Goal: Task Accomplishment & Management: Complete application form

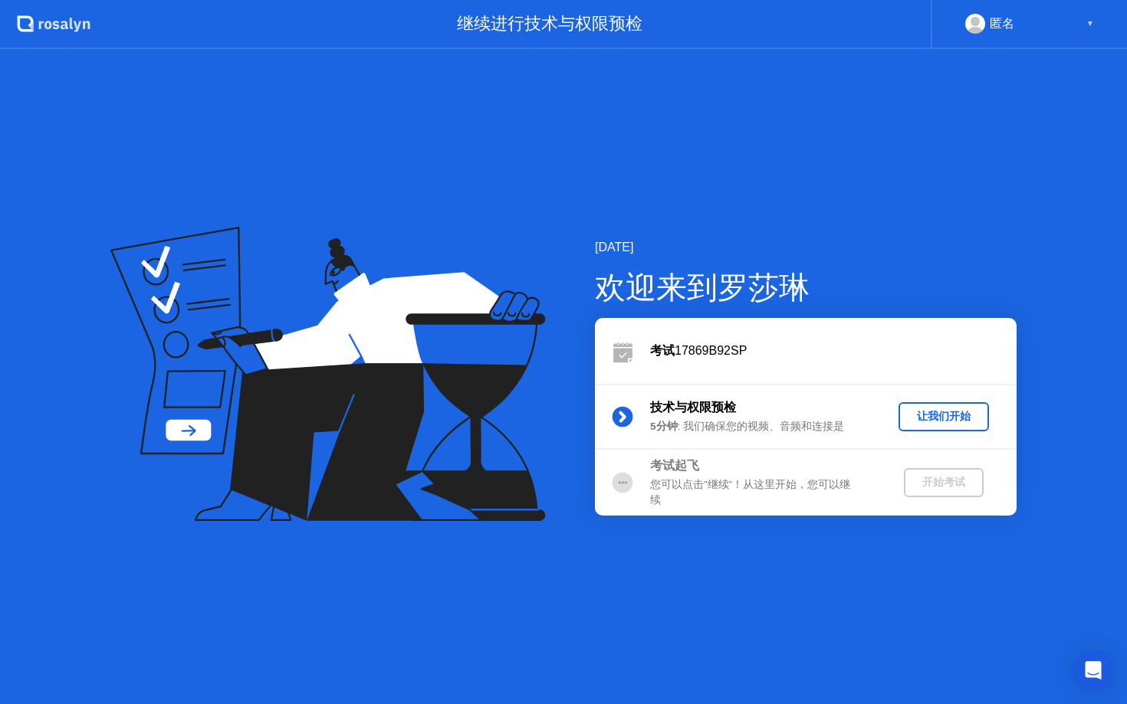
click at [958, 418] on div "让我们开始" at bounding box center [943, 416] width 78 height 15
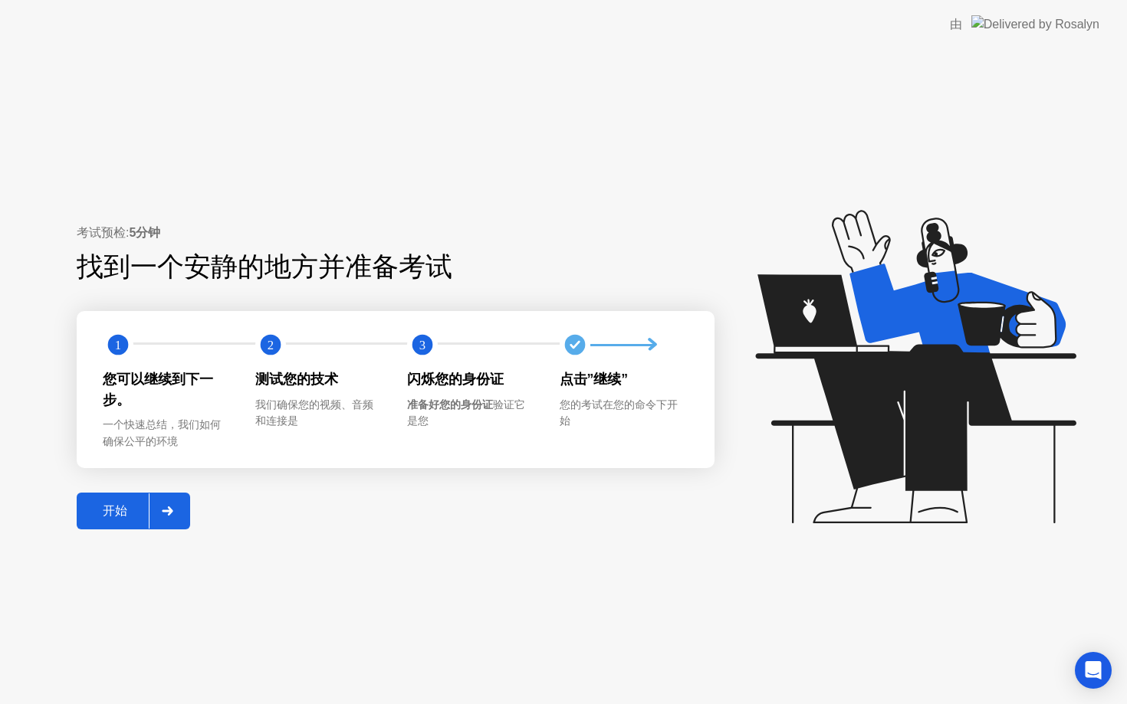
click at [94, 520] on div "开始" at bounding box center [114, 512] width 67 height 16
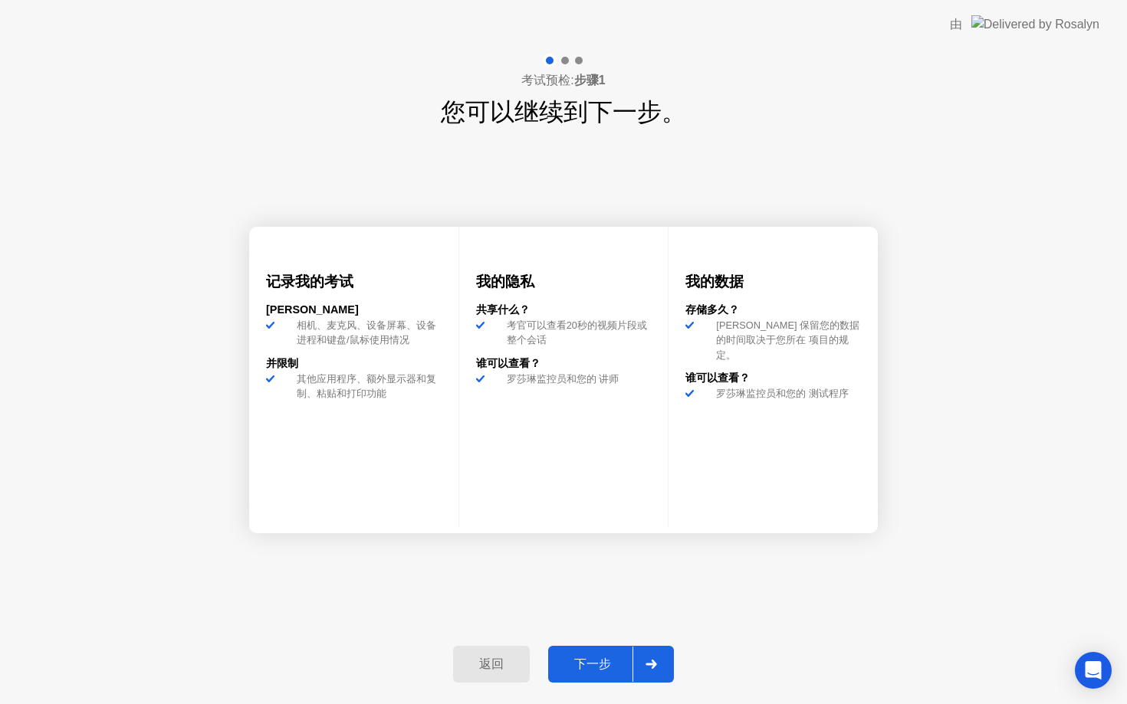
click at [599, 658] on div "下一步" at bounding box center [593, 665] width 80 height 16
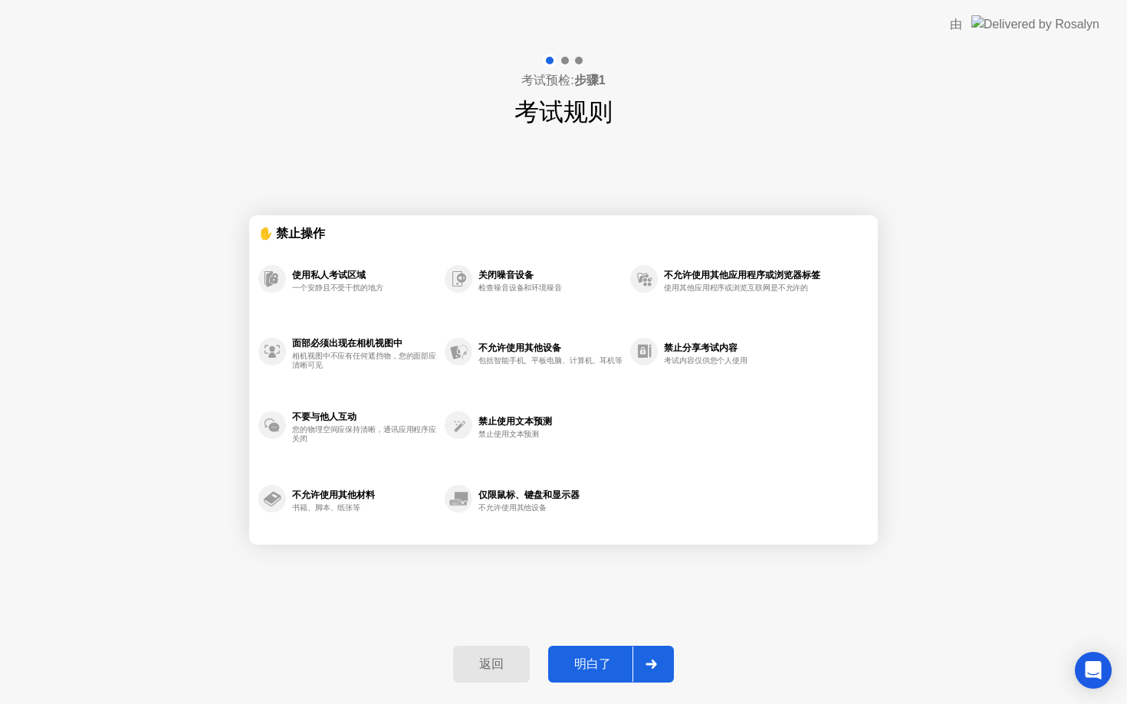
click at [612, 664] on div "明白了" at bounding box center [593, 665] width 80 height 16
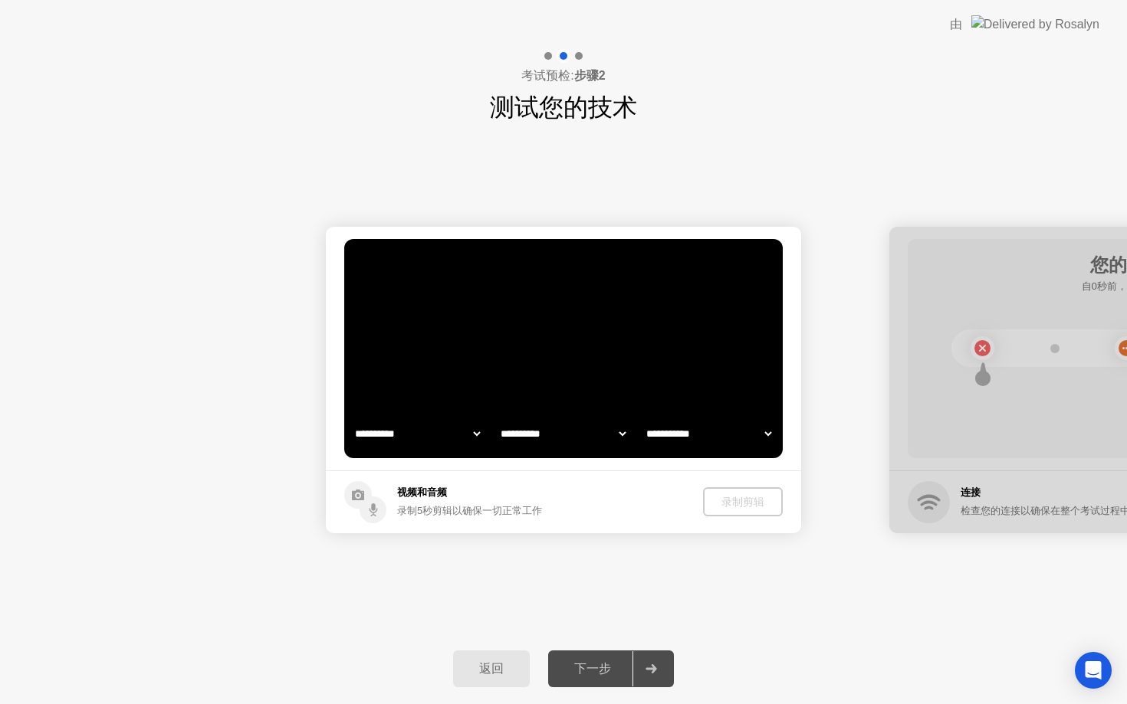
select select "**********"
select select "*******"
click at [605, 668] on div "下一步" at bounding box center [593, 670] width 80 height 16
click at [651, 665] on icon at bounding box center [650, 669] width 11 height 9
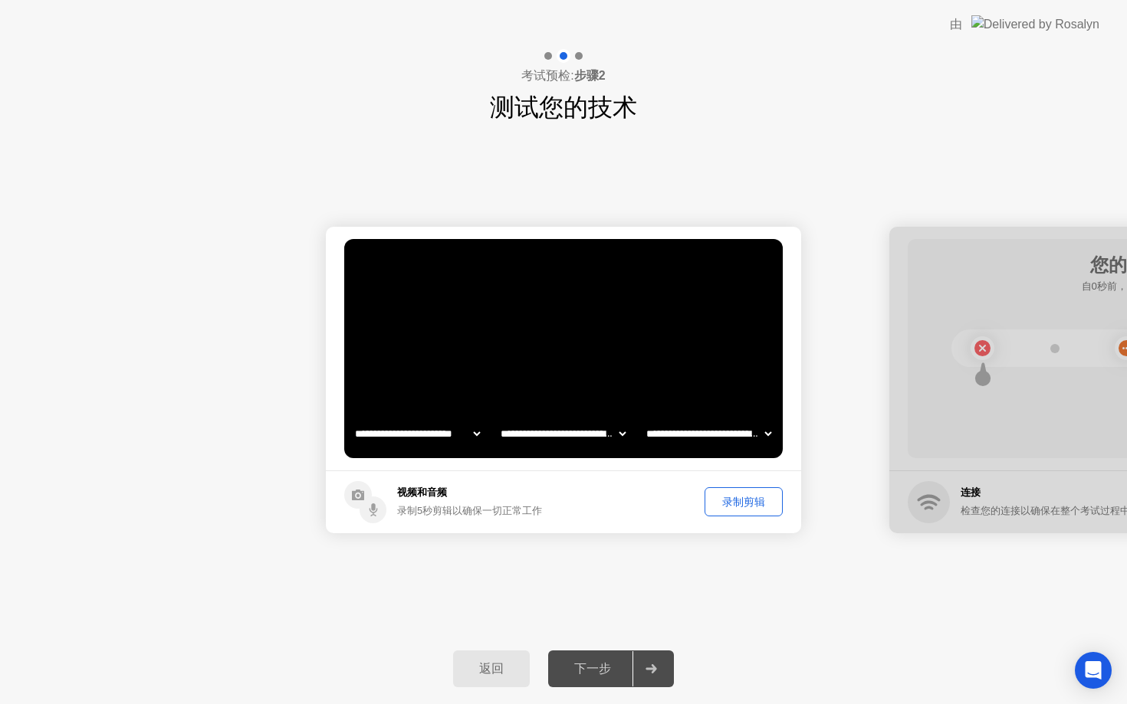
click at [605, 664] on div "下一步" at bounding box center [593, 670] width 80 height 16
click at [592, 666] on div "下一步" at bounding box center [593, 670] width 80 height 16
click at [625, 662] on div "下一步" at bounding box center [593, 670] width 80 height 16
click at [734, 498] on div "录制剪辑" at bounding box center [743, 502] width 67 height 15
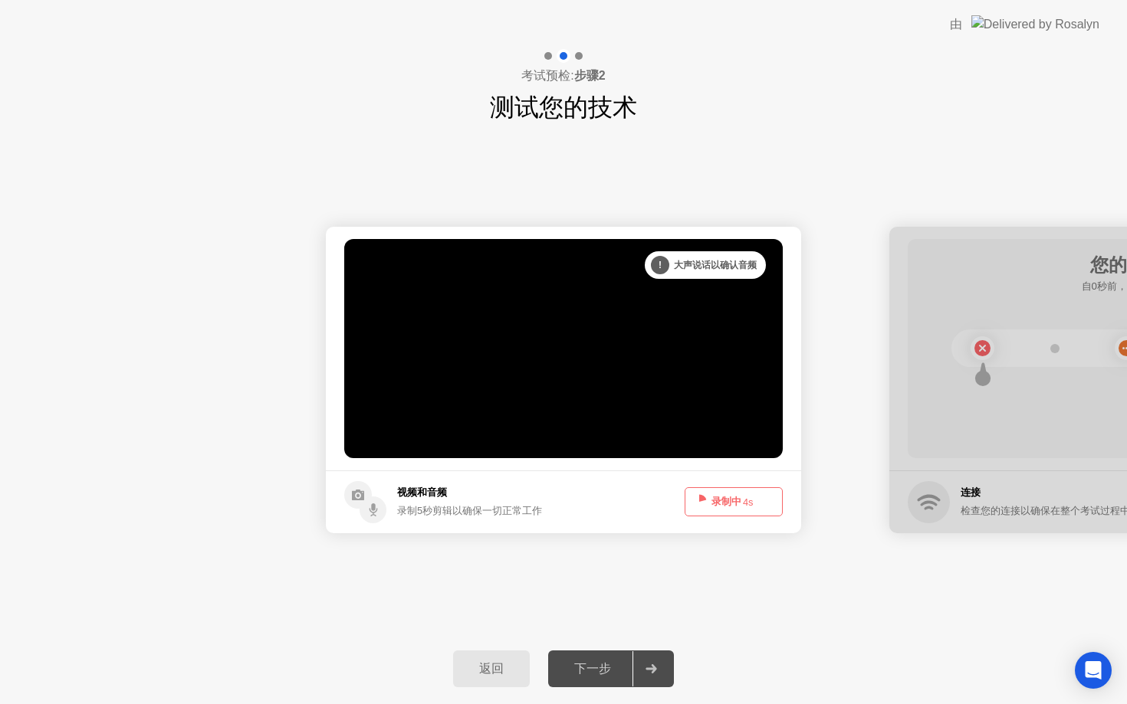
click at [733, 505] on button "录制中 4s" at bounding box center [734, 502] width 98 height 29
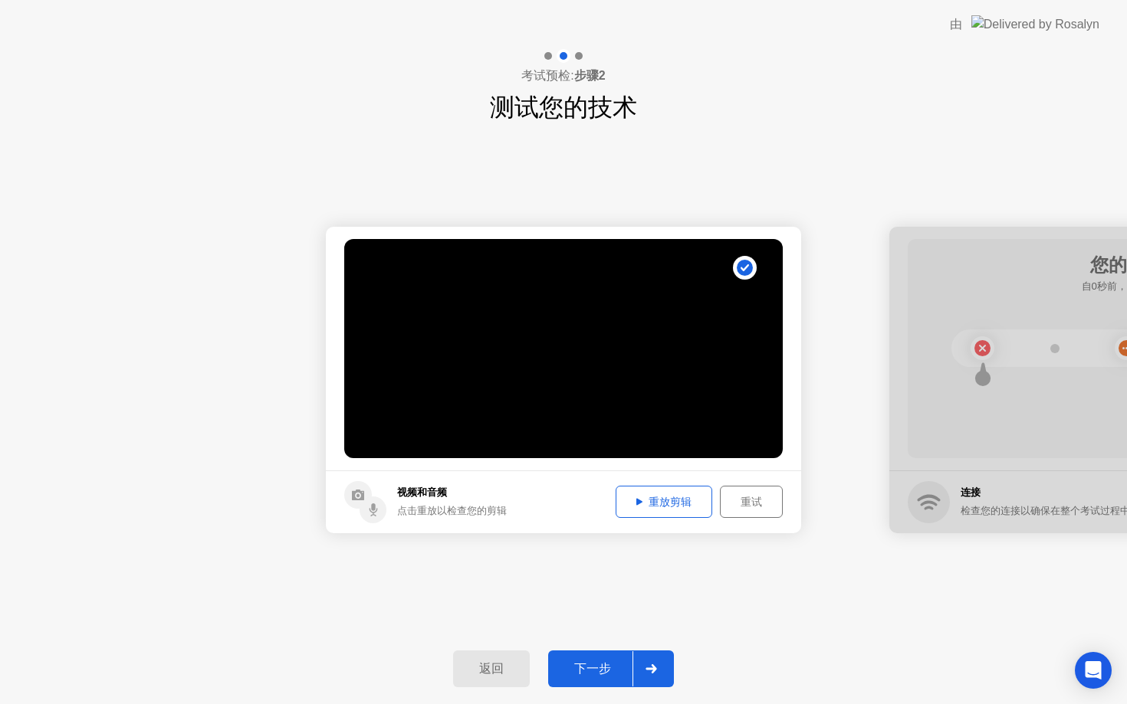
click at [730, 507] on div "重试" at bounding box center [751, 502] width 52 height 15
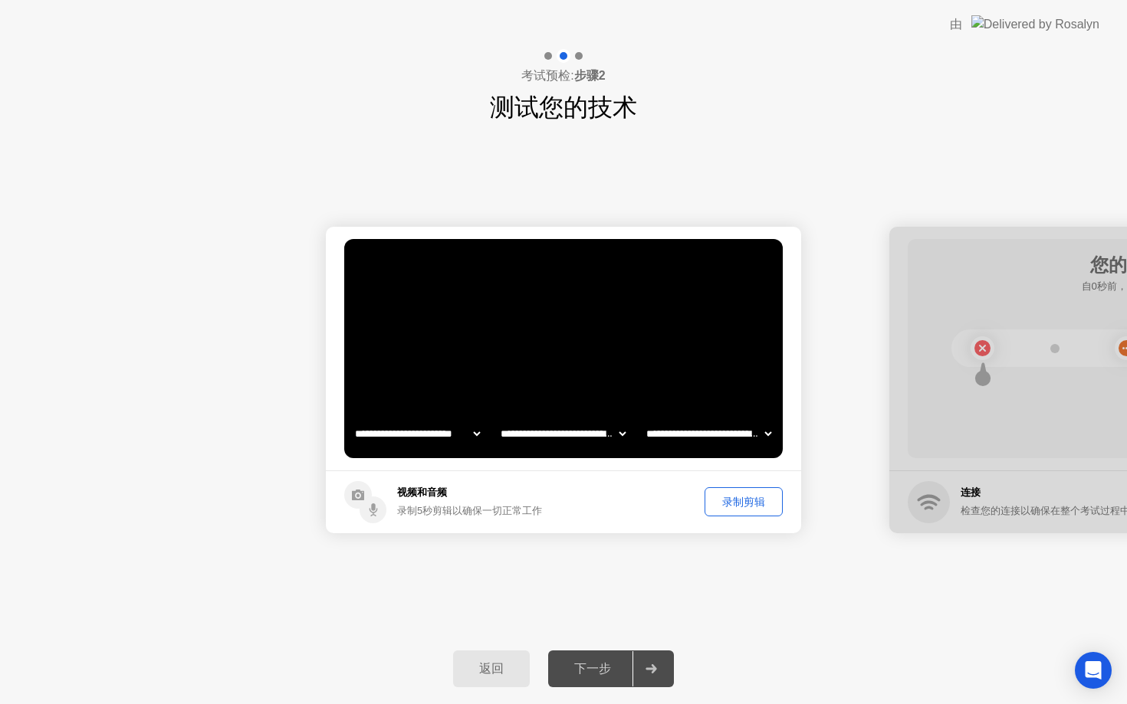
click at [727, 504] on div "录制剪辑" at bounding box center [743, 502] width 67 height 15
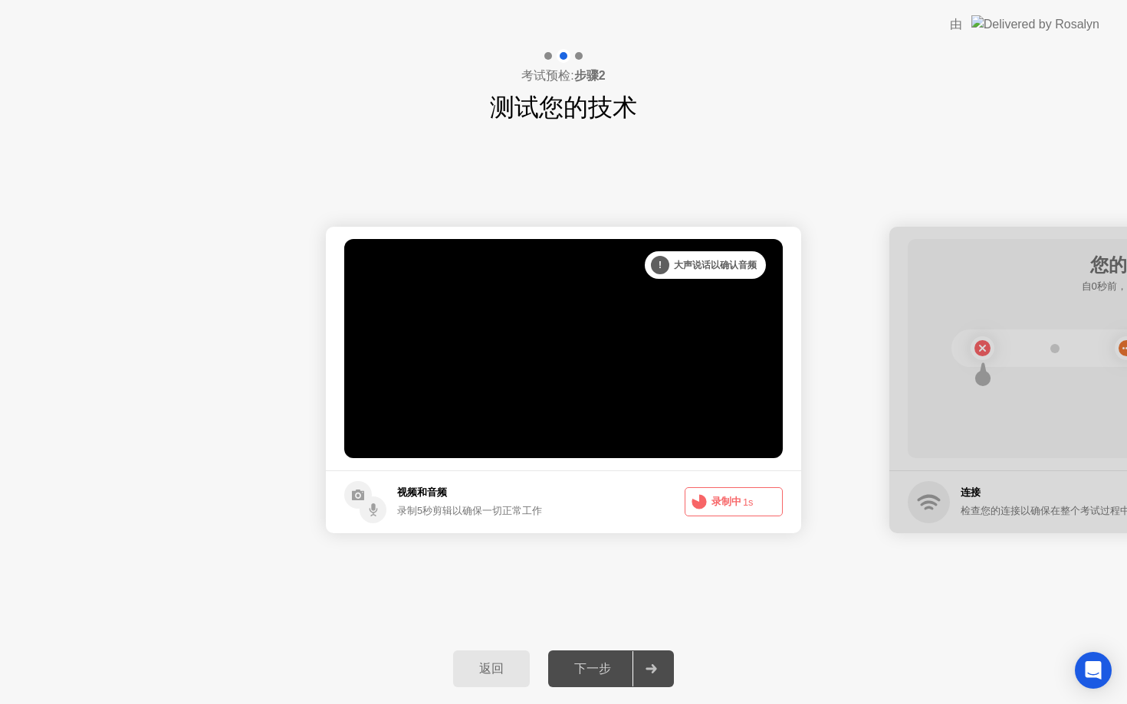
click at [727, 505] on button "录制中 1s" at bounding box center [734, 502] width 98 height 29
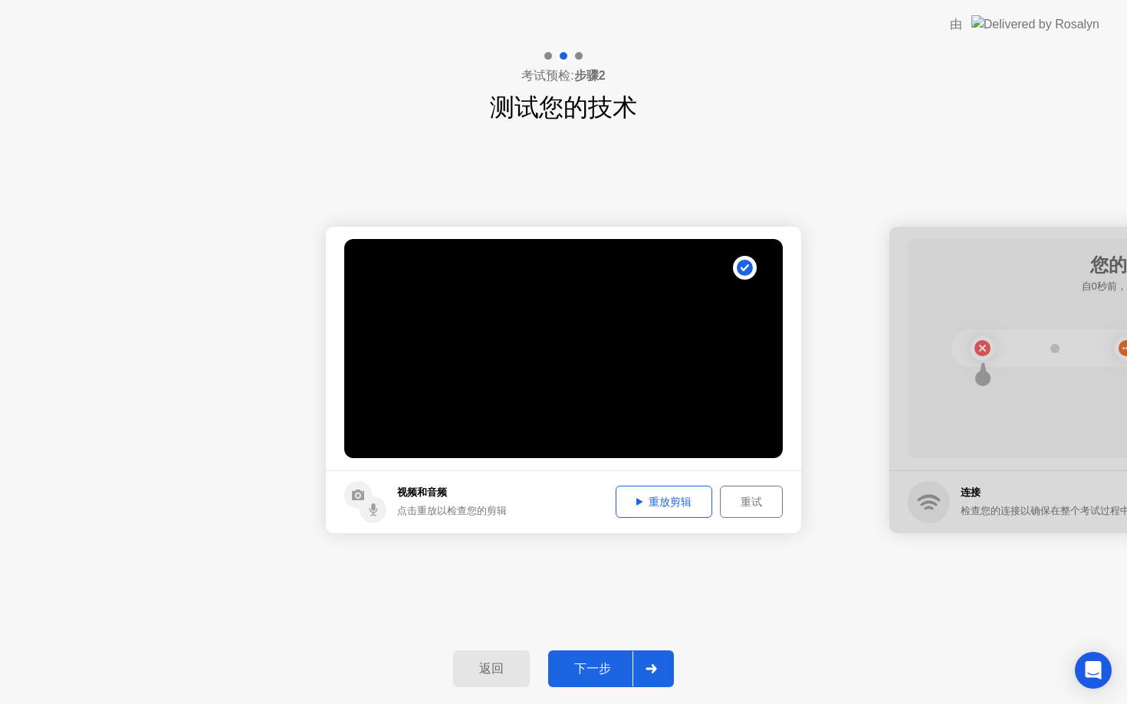
click at [645, 665] on icon at bounding box center [650, 669] width 11 height 9
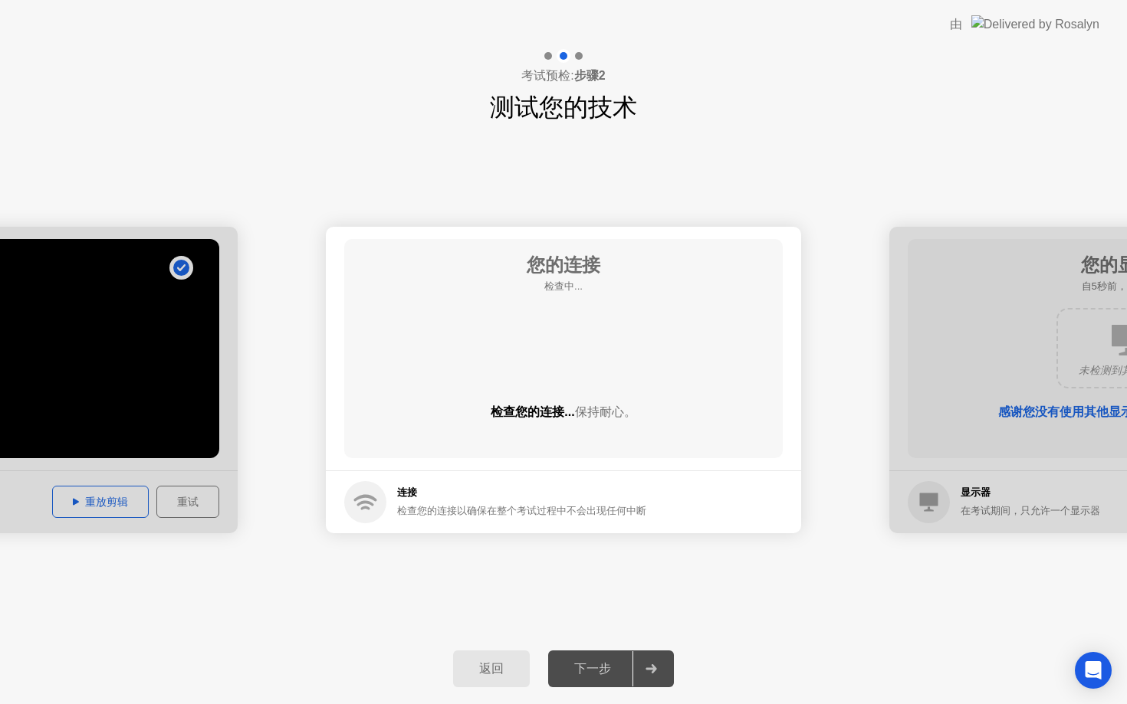
click at [166, 427] on div at bounding box center [-1, 380] width 475 height 307
click at [237, 428] on div at bounding box center [-1, 380] width 475 height 307
click at [214, 438] on div at bounding box center [-1, 380] width 475 height 307
click at [193, 490] on div at bounding box center [-1, 380] width 475 height 307
click at [495, 659] on button "返回" at bounding box center [491, 669] width 77 height 37
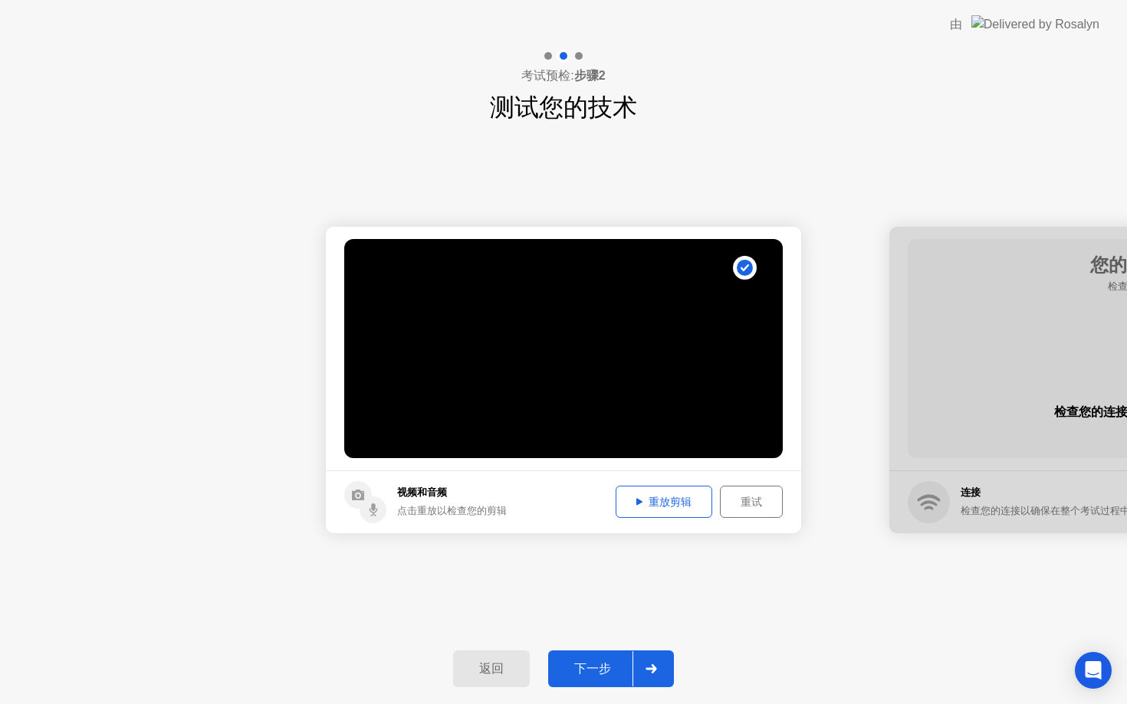
click at [668, 507] on div "重放剪辑" at bounding box center [664, 502] width 86 height 15
click at [616, 689] on div "返回 下一步" at bounding box center [563, 669] width 1127 height 71
click at [609, 665] on div "下一步" at bounding box center [593, 670] width 80 height 16
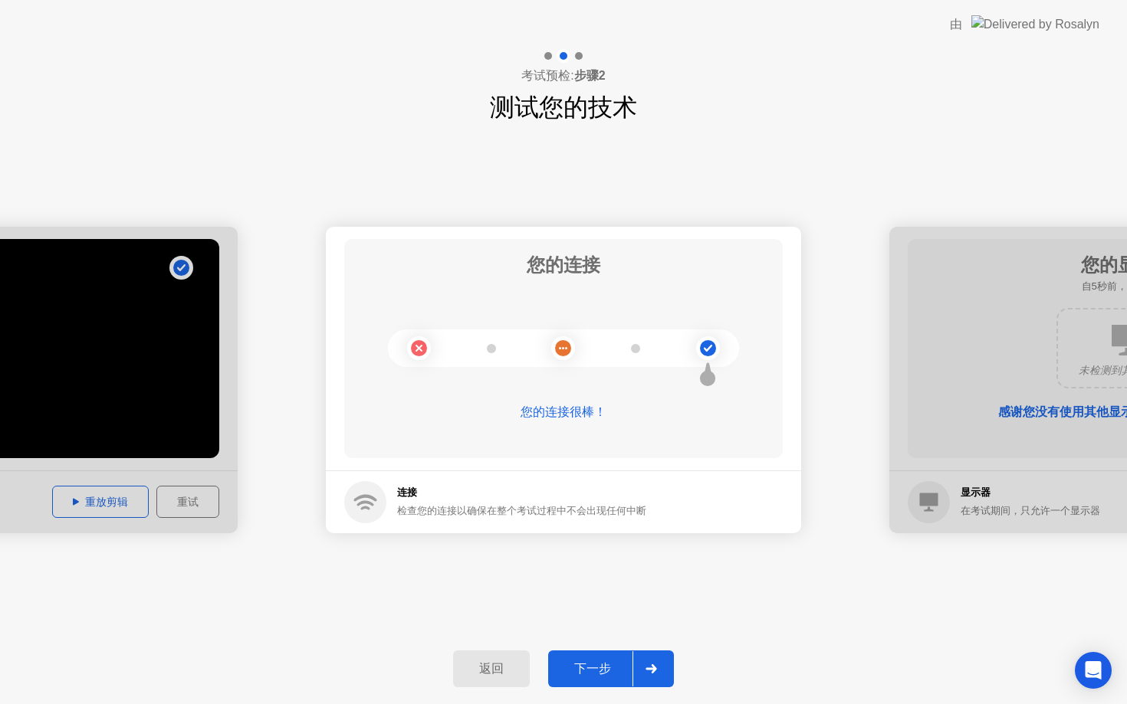
click at [591, 655] on button "下一步" at bounding box center [611, 669] width 126 height 37
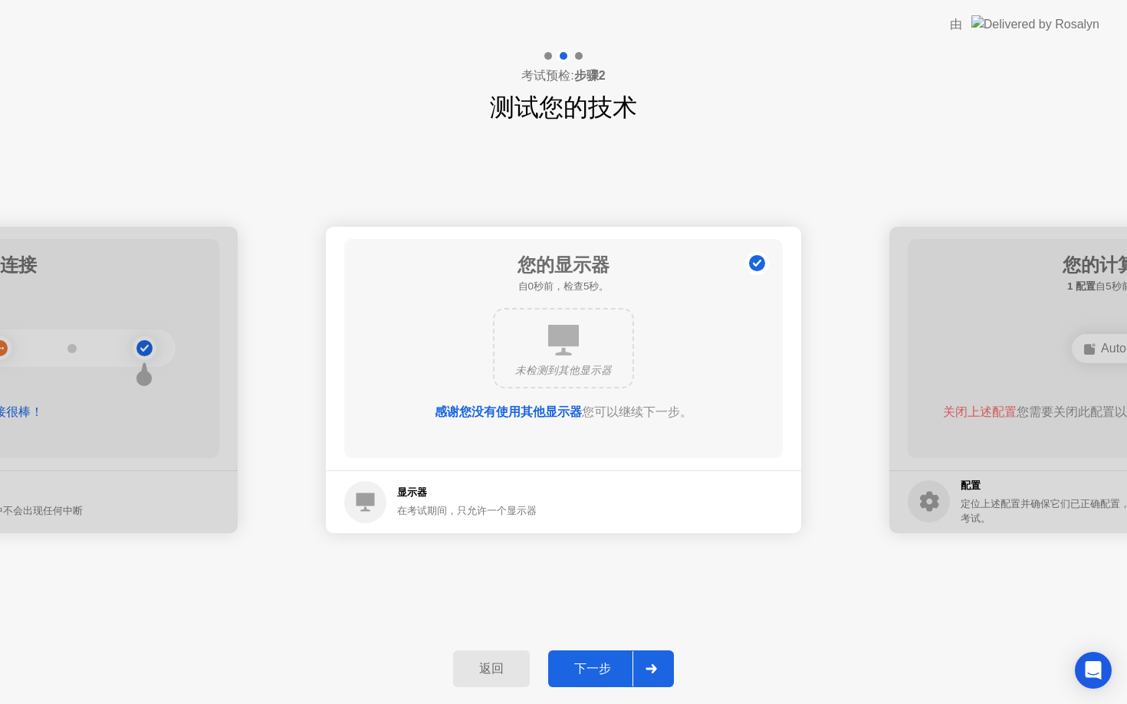
click at [591, 655] on button "下一步" at bounding box center [611, 669] width 126 height 37
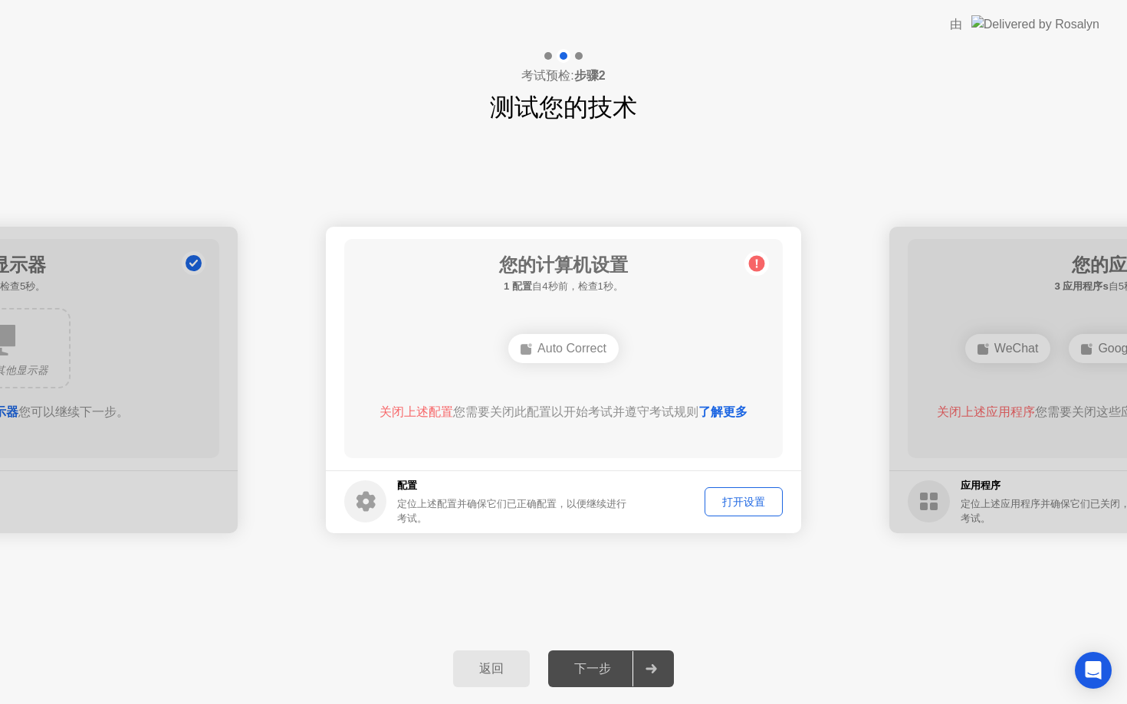
click at [591, 664] on div "下一步" at bounding box center [593, 670] width 80 height 16
click at [596, 675] on div "下一步" at bounding box center [593, 670] width 80 height 16
click at [710, 499] on div "打开设置" at bounding box center [743, 502] width 67 height 15
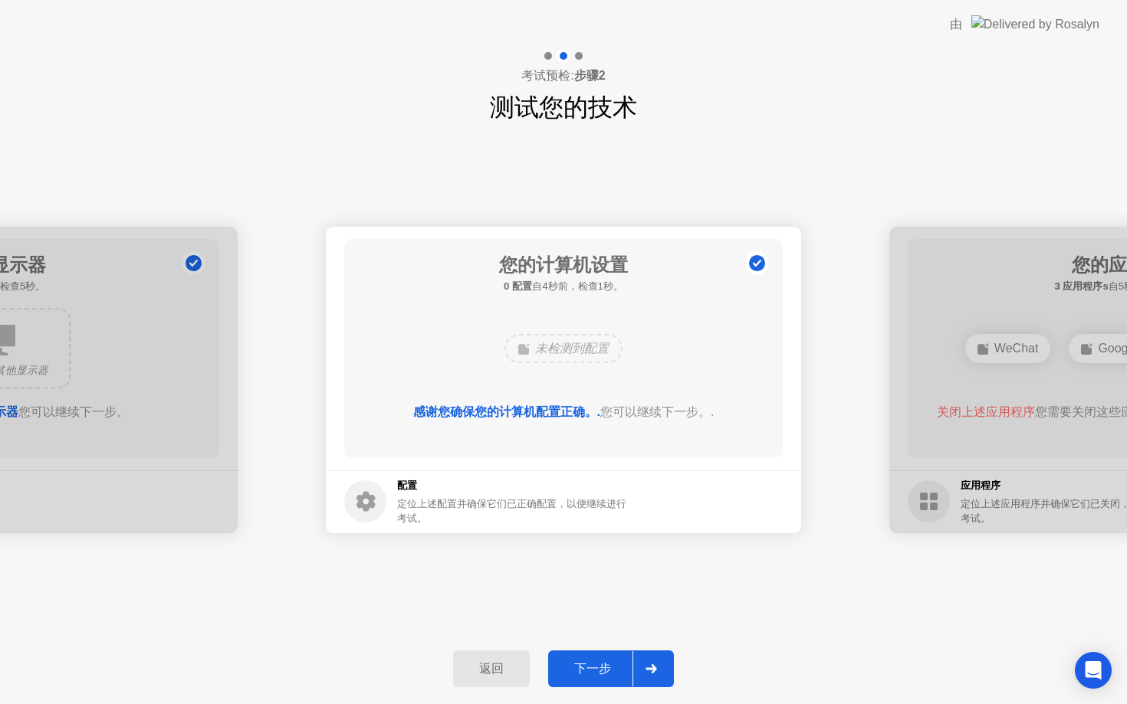
click at [586, 659] on button "下一步" at bounding box center [611, 669] width 126 height 37
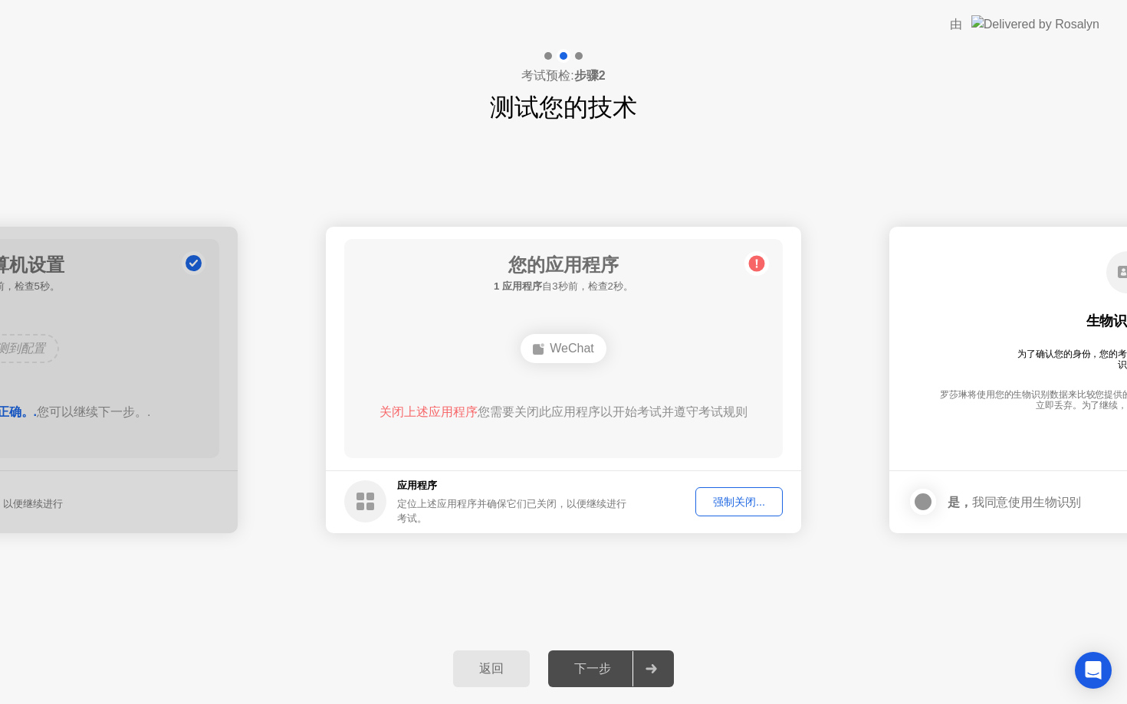
click at [579, 350] on div "WeChat" at bounding box center [563, 348] width 86 height 29
click at [606, 417] on div "关闭上述应用程序 您需要关闭此应用程序以开始考试并遵守考试规则" at bounding box center [563, 412] width 395 height 18
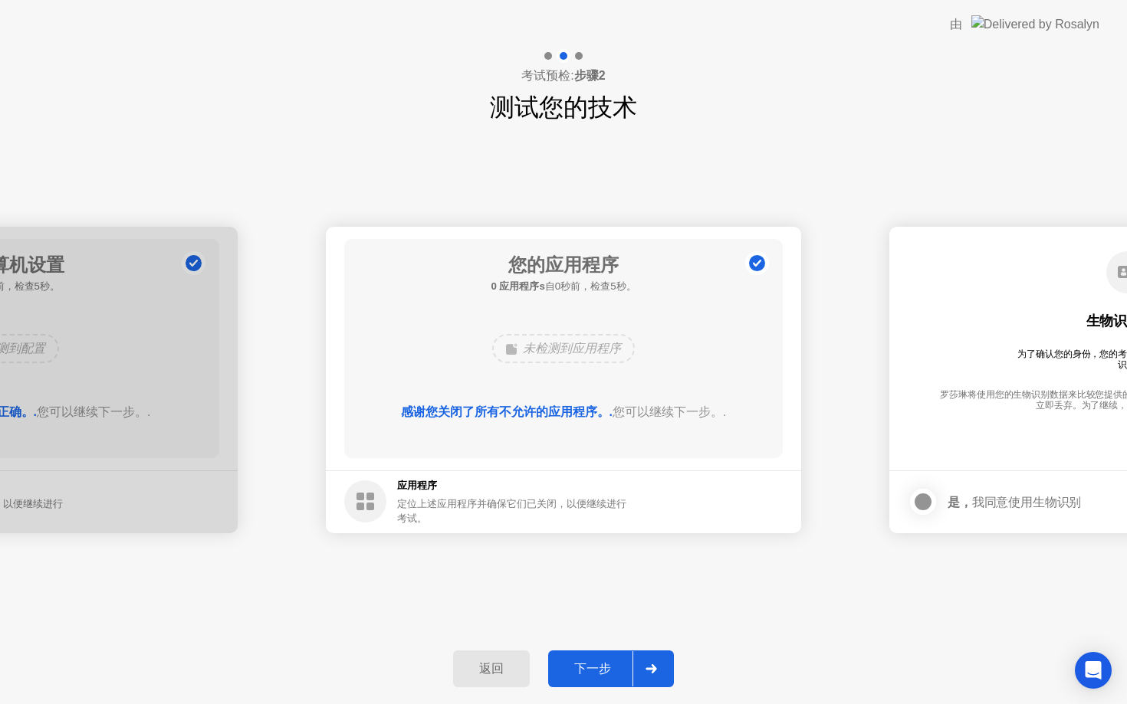
click at [606, 417] on b "感谢您关闭了所有不允许的应用程序。." at bounding box center [507, 411] width 212 height 13
click at [599, 655] on button "下一步" at bounding box center [611, 669] width 126 height 37
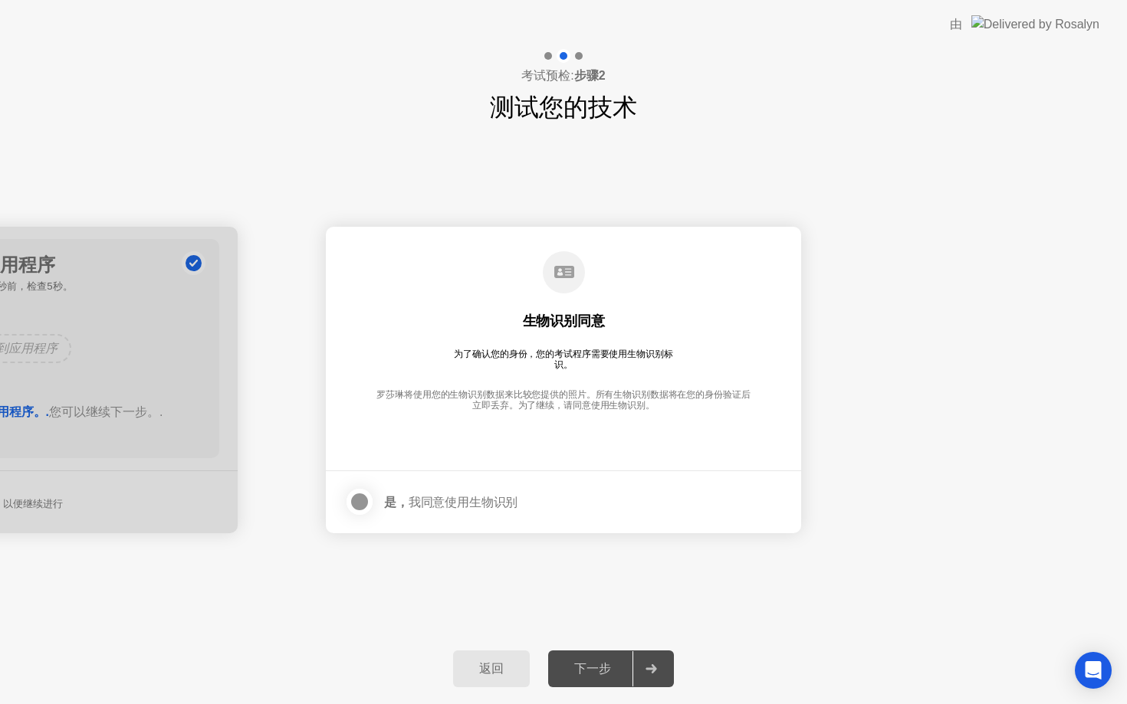
click at [361, 494] on div at bounding box center [359, 502] width 18 height 18
click at [583, 657] on button "下一步" at bounding box center [611, 669] width 126 height 37
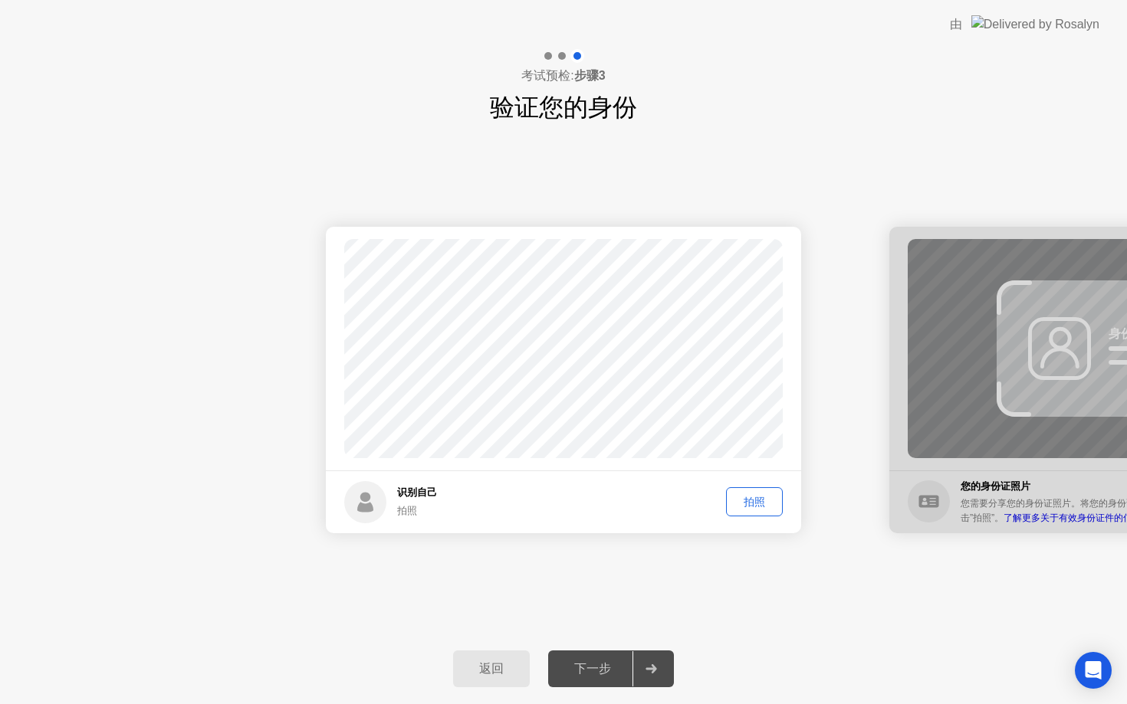
click at [746, 502] on div "拍照" at bounding box center [754, 502] width 46 height 15
click at [610, 662] on div "下一步" at bounding box center [593, 670] width 80 height 16
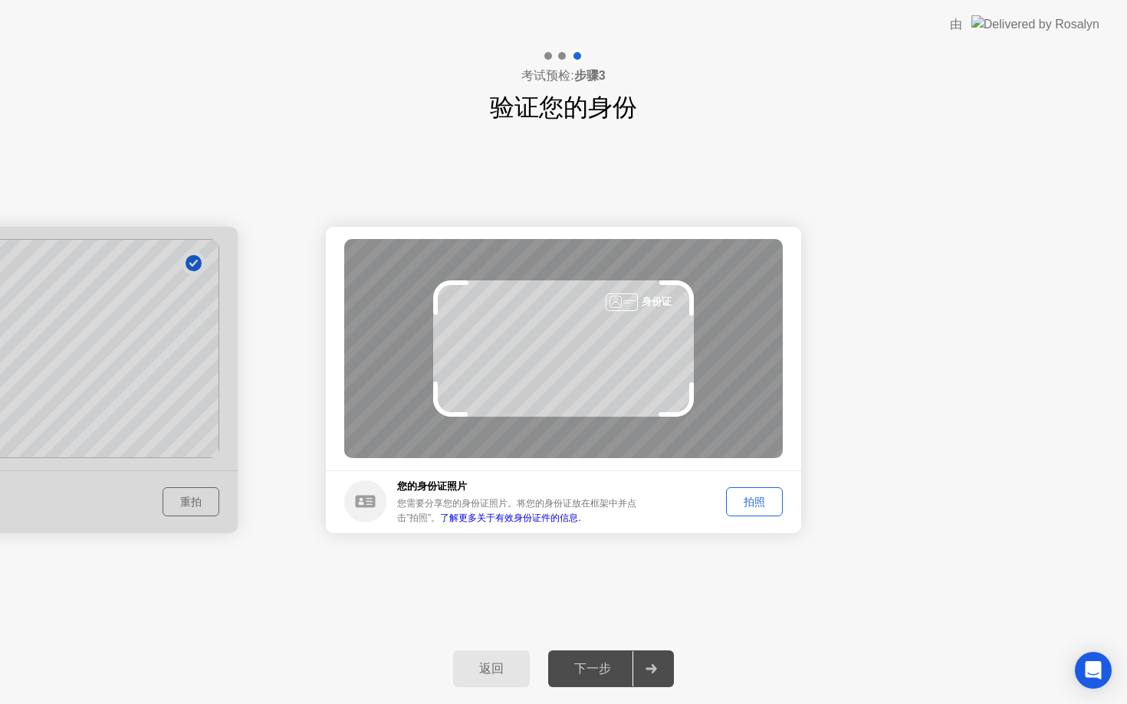
click at [750, 501] on div "拍照" at bounding box center [754, 502] width 46 height 15
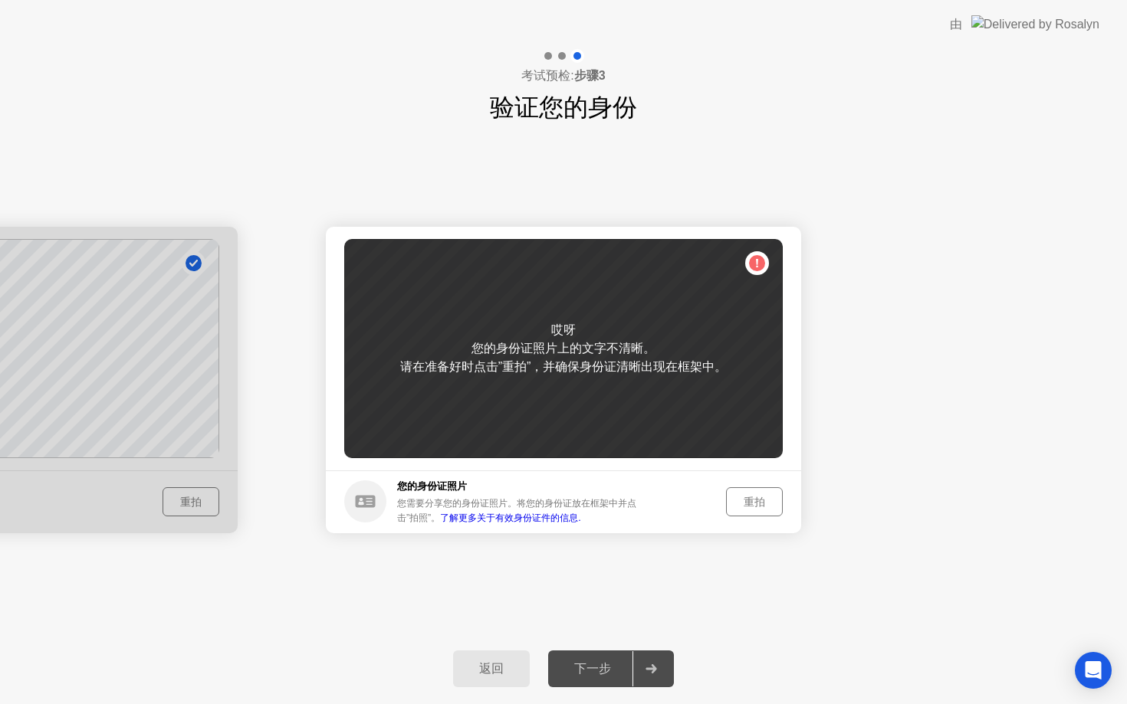
click at [744, 501] on div "重拍" at bounding box center [754, 502] width 46 height 15
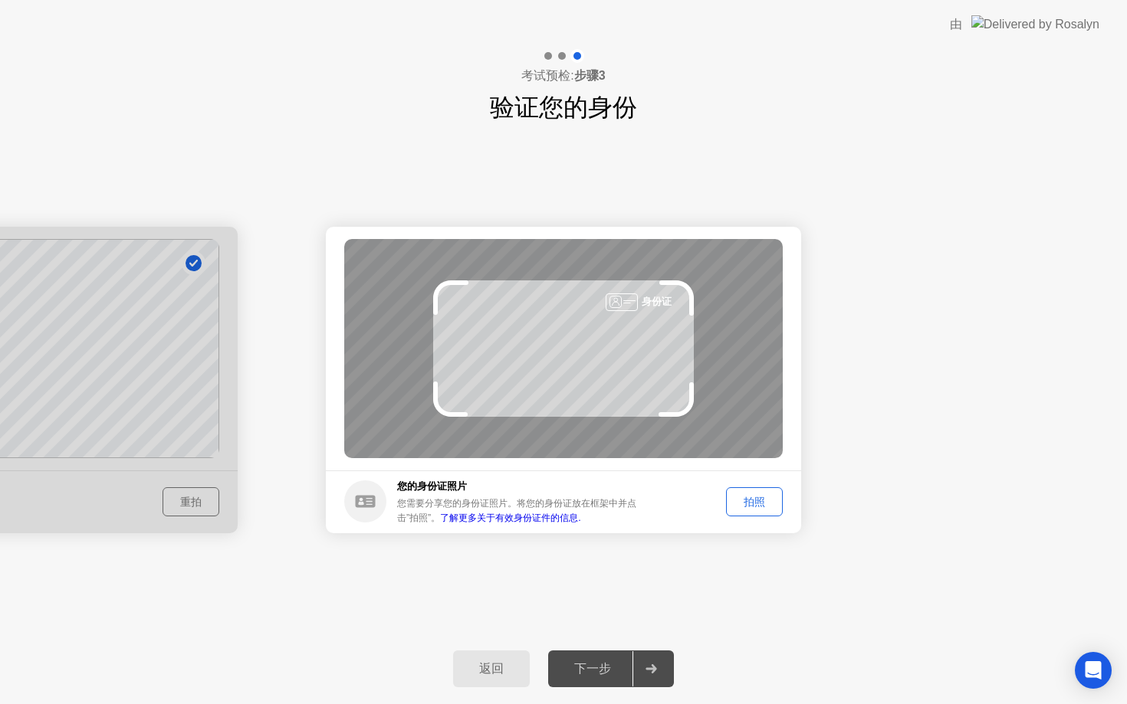
click at [744, 501] on div "拍照" at bounding box center [754, 502] width 46 height 15
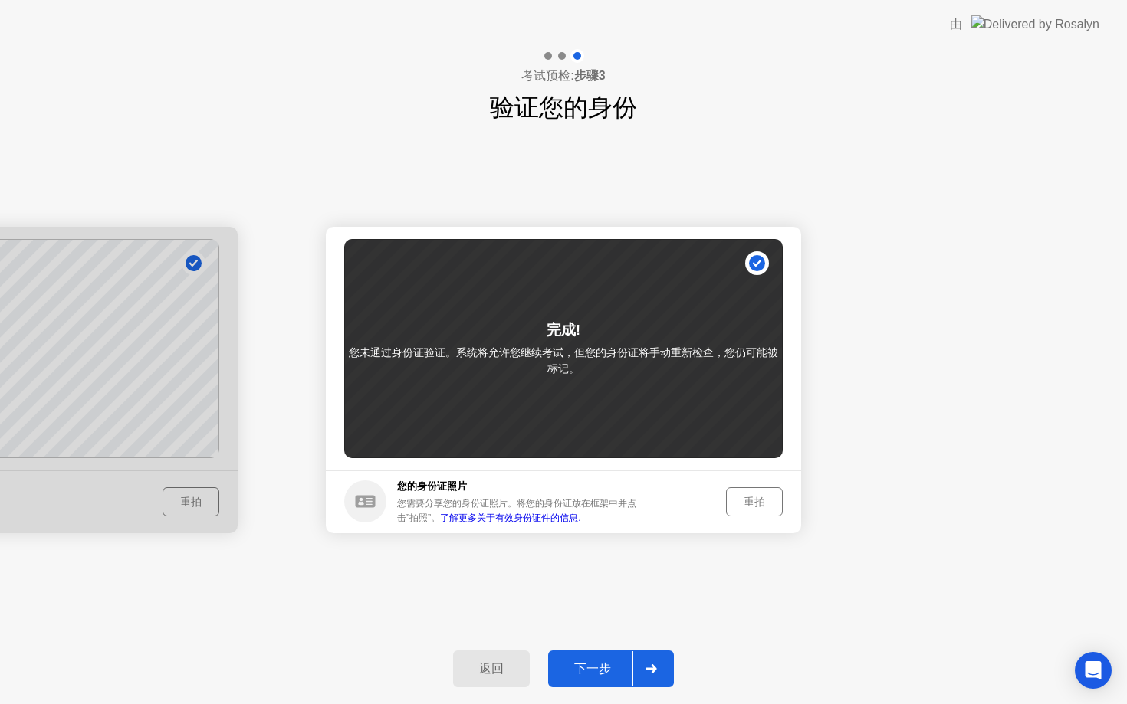
click at [605, 668] on div "下一步" at bounding box center [593, 670] width 80 height 16
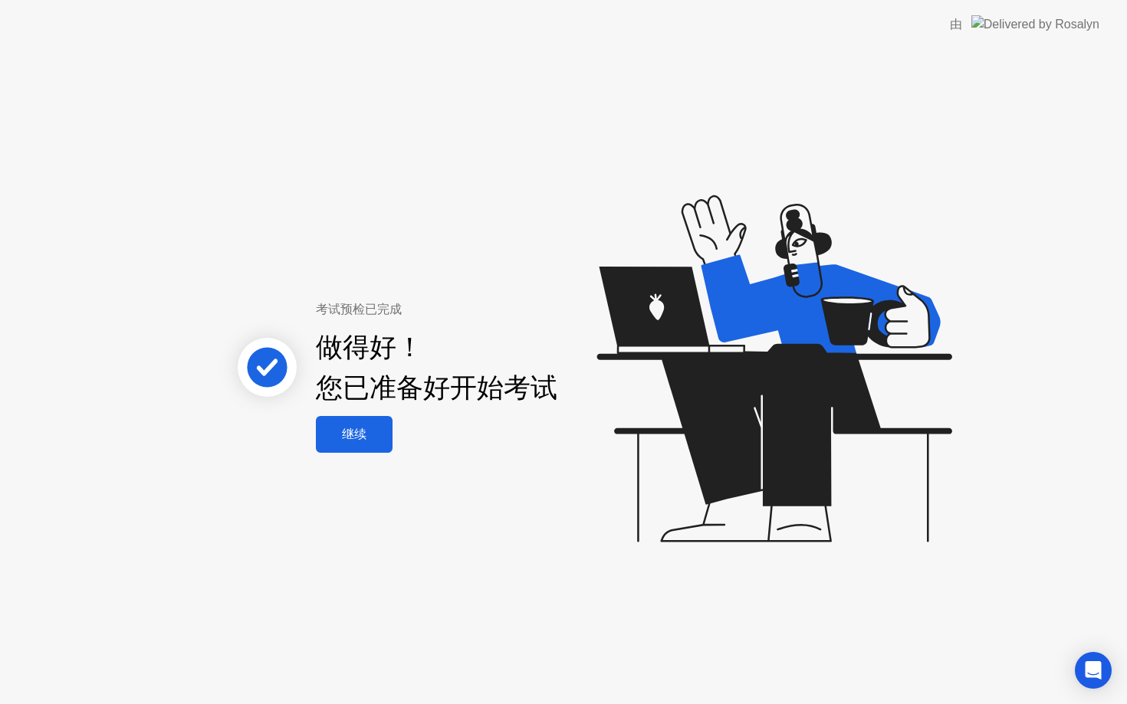
click at [387, 444] on button "继续" at bounding box center [354, 434] width 77 height 37
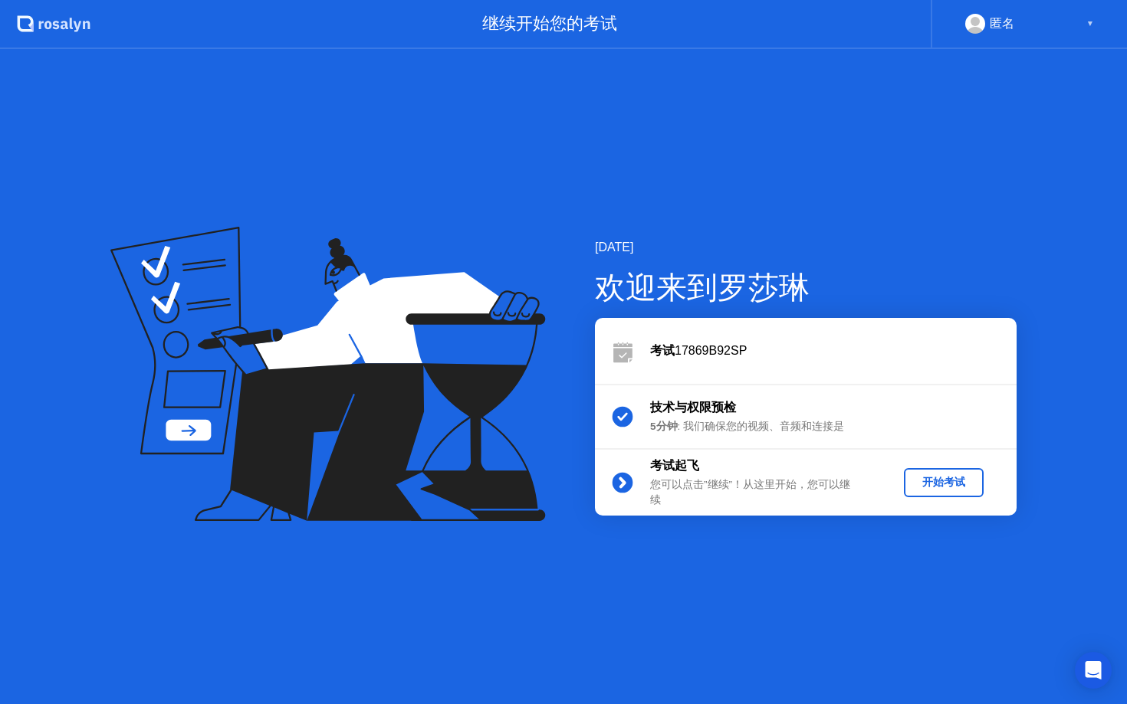
click at [931, 478] on div "开始考试" at bounding box center [943, 482] width 67 height 15
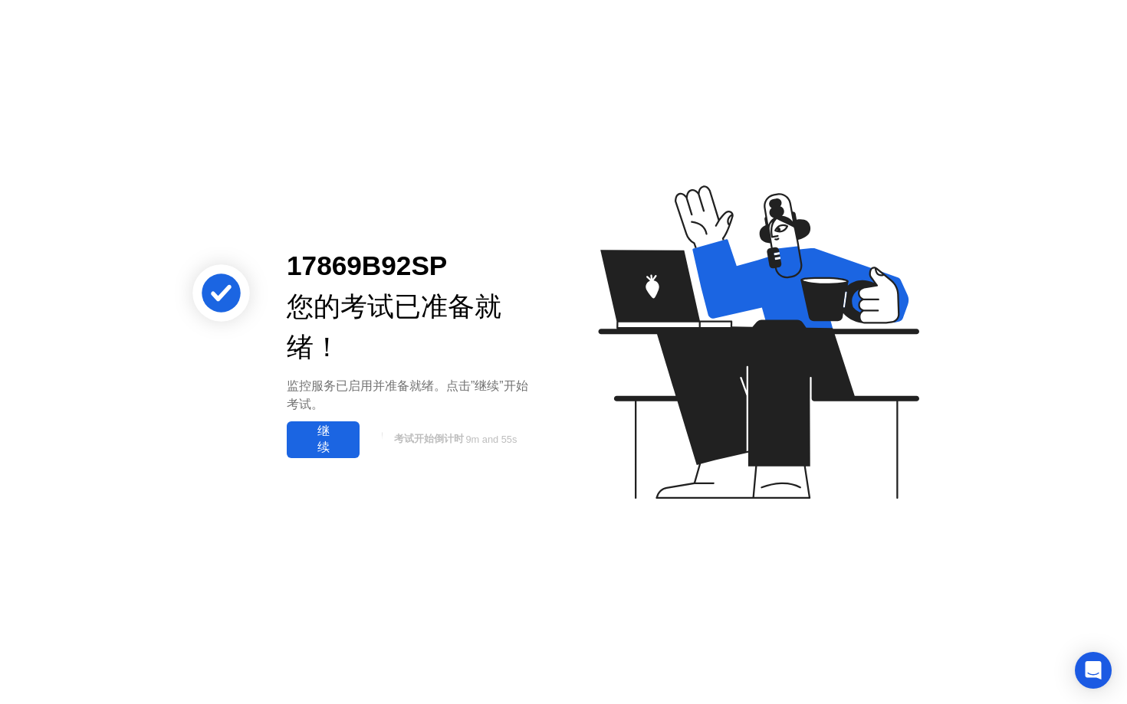
click at [931, 478] on icon at bounding box center [755, 349] width 396 height 392
click at [324, 452] on div "继续" at bounding box center [323, 440] width 64 height 32
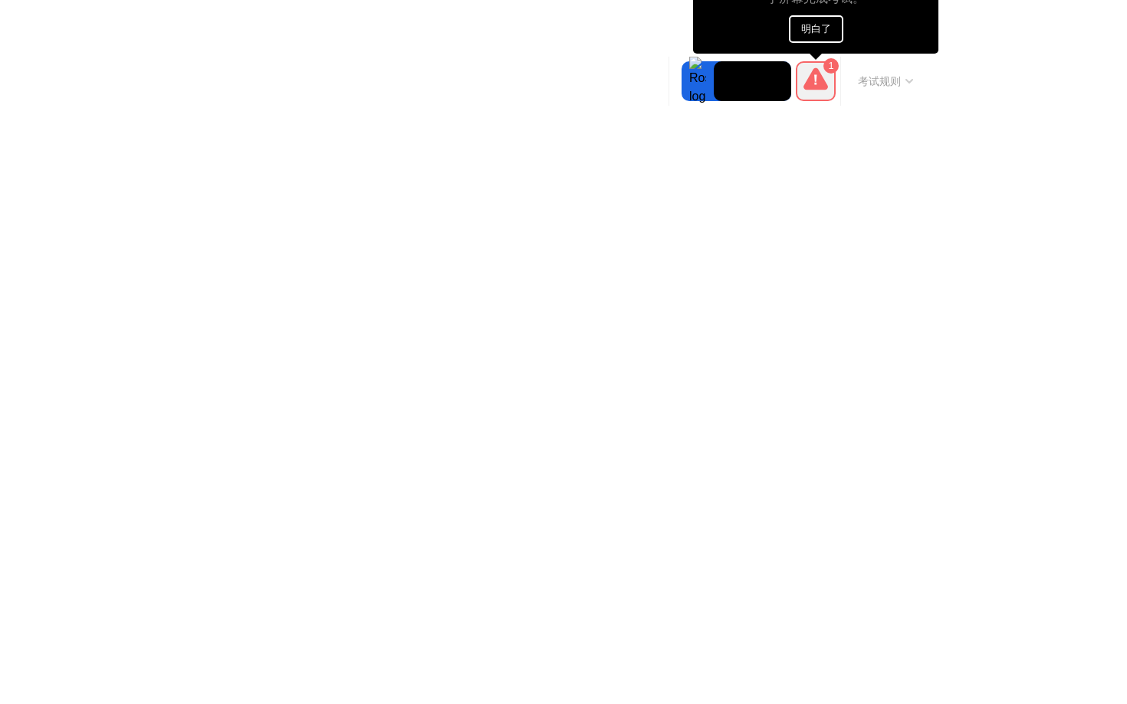
drag, startPoint x: 865, startPoint y: 31, endPoint x: 865, endPoint y: 51, distance: 20.7
click at [809, 84] on icon at bounding box center [815, 78] width 25 height 22
click at [825, 68] on div "1" at bounding box center [830, 65] width 15 height 15
click at [822, 80] on icon at bounding box center [815, 78] width 25 height 22
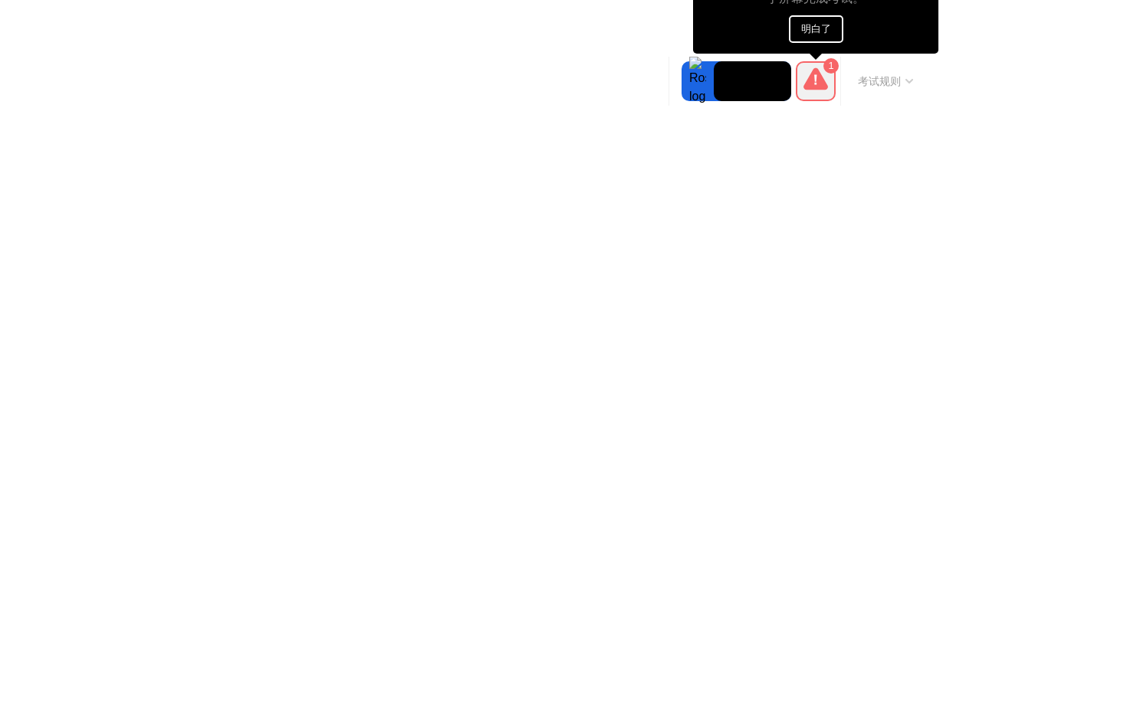
click at [819, 17] on button "明白了" at bounding box center [816, 29] width 54 height 28
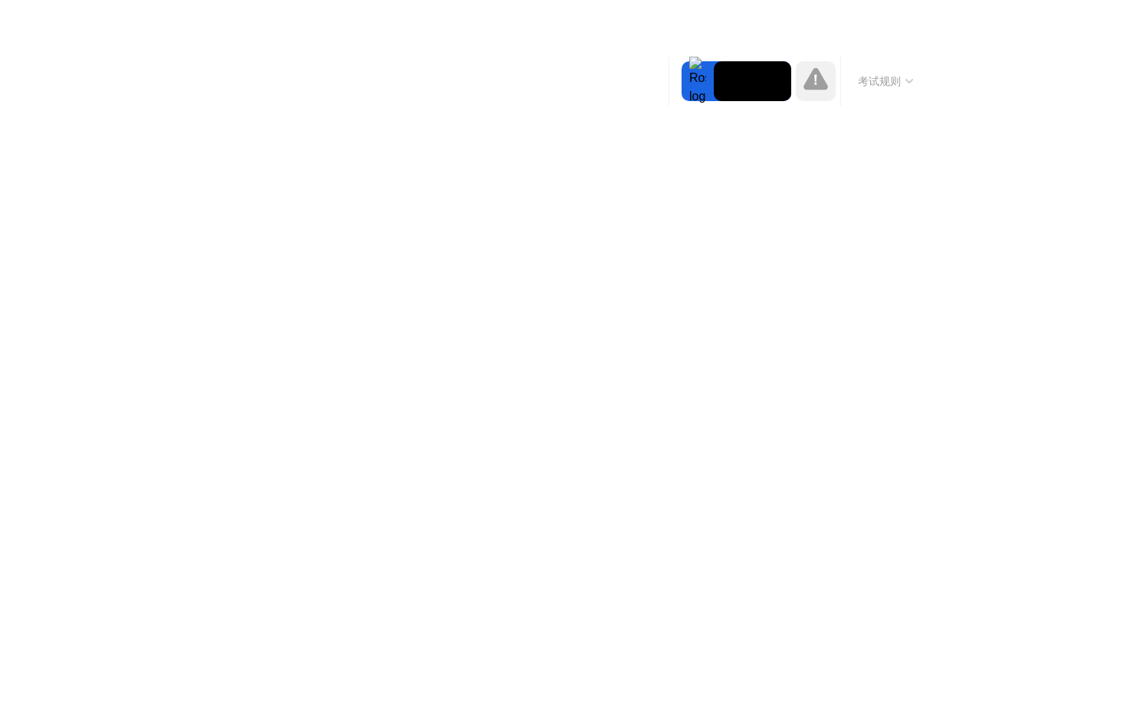
click at [898, 74] on button "考试规则" at bounding box center [885, 82] width 64 height 16
click at [896, 77] on button "考试规则" at bounding box center [885, 82] width 64 height 16
click at [897, 78] on button "考试规则" at bounding box center [885, 82] width 64 height 16
click at [817, 77] on icon at bounding box center [815, 78] width 25 height 22
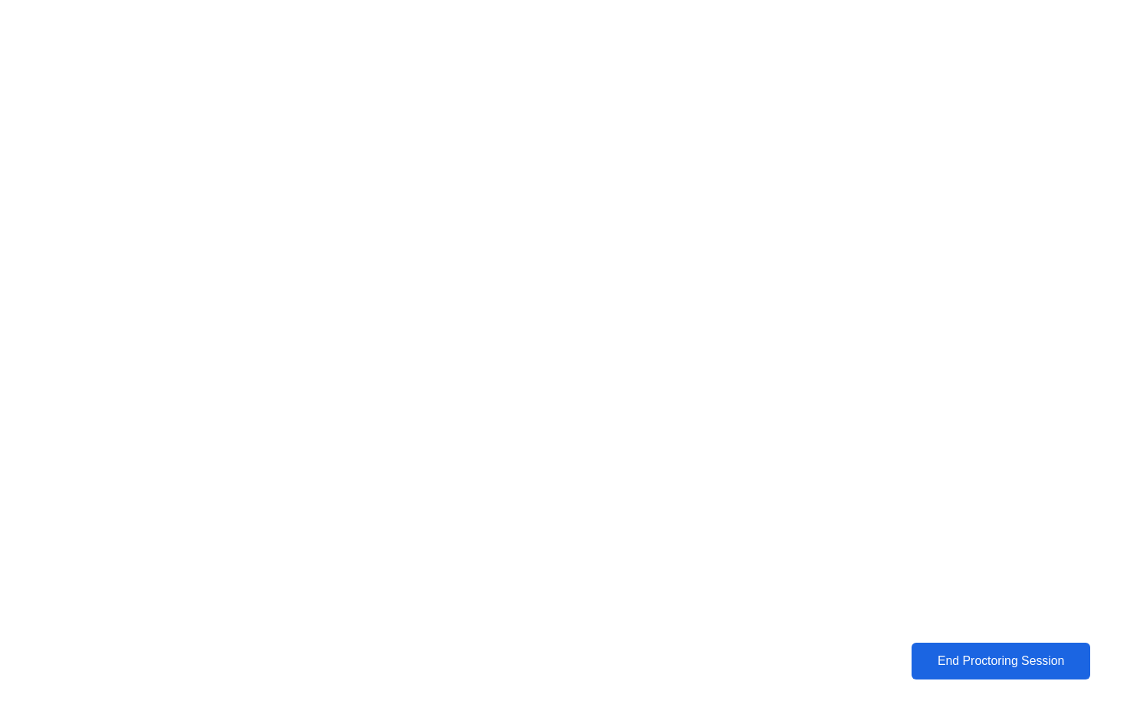
click at [932, 657] on div "End Proctoring Session" at bounding box center [1000, 662] width 169 height 14
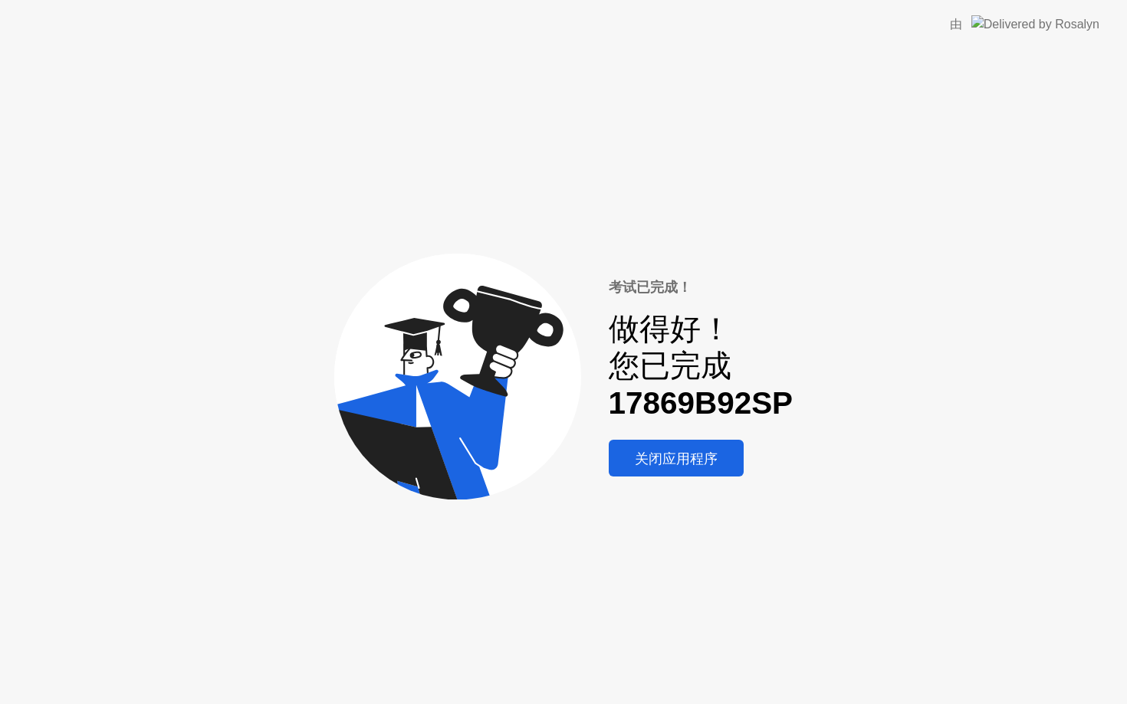
click at [689, 463] on div "关闭应用程序" at bounding box center [676, 458] width 126 height 19
